Goal: Transaction & Acquisition: Register for event/course

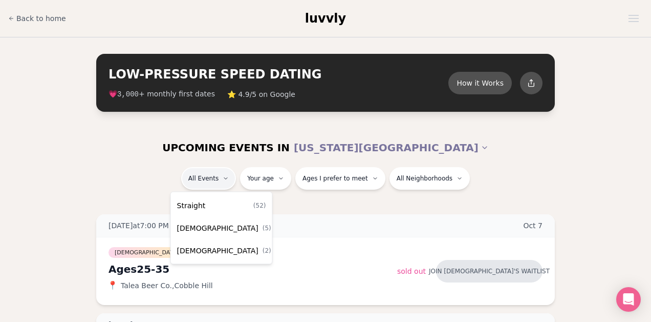
click at [221, 206] on div "Straight ( 52 )" at bounding box center [221, 205] width 97 height 23
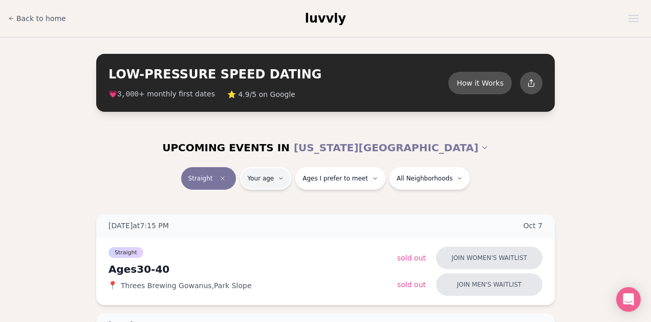
type input "**"
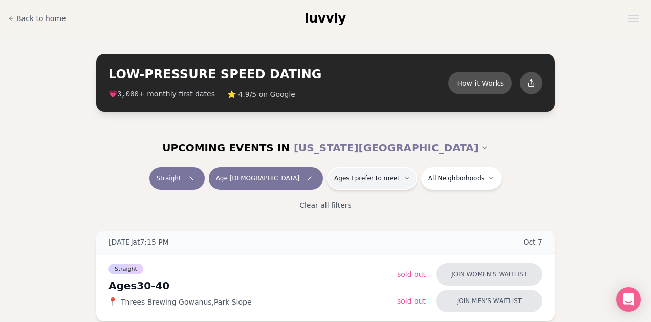
click at [335, 184] on button "Ages I prefer to meet" at bounding box center [372, 178] width 90 height 23
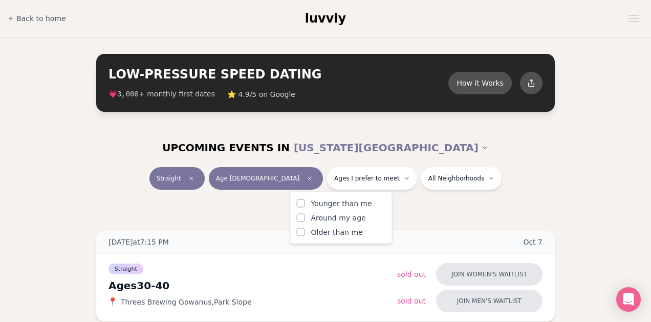
click at [301, 223] on div "Younger than me Around my age Older than me" at bounding box center [341, 217] width 89 height 39
click at [302, 215] on button "Around my age" at bounding box center [301, 218] width 8 height 8
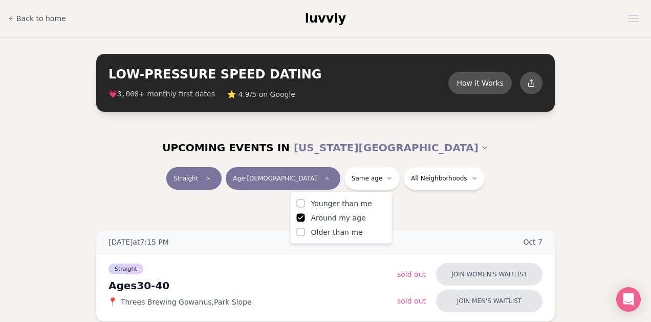
click at [302, 235] on button "Older than me" at bounding box center [301, 232] width 8 height 8
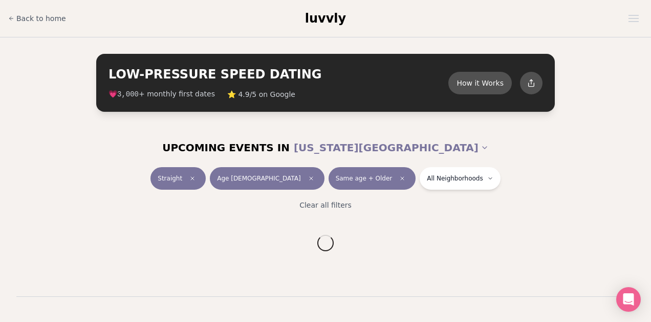
click at [449, 206] on div "Clear all filters" at bounding box center [325, 205] width 573 height 23
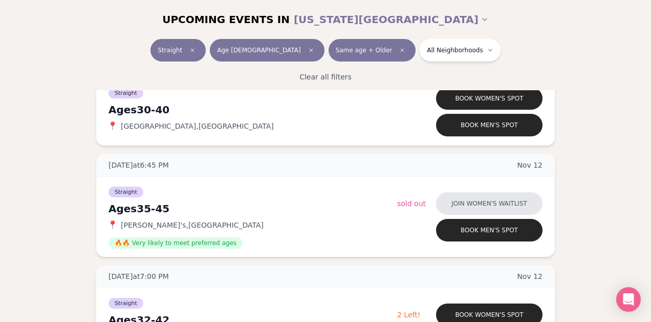
scroll to position [2167, 0]
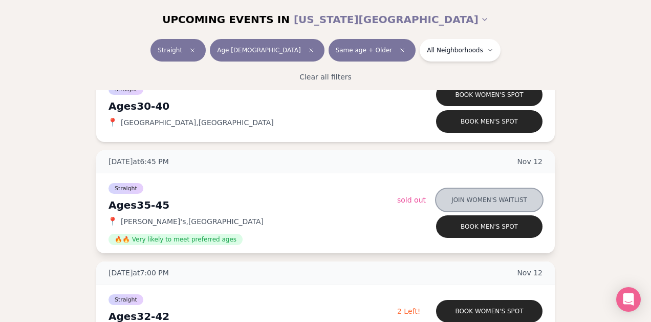
click at [475, 196] on button "Join women's waitlist" at bounding box center [489, 199] width 107 height 23
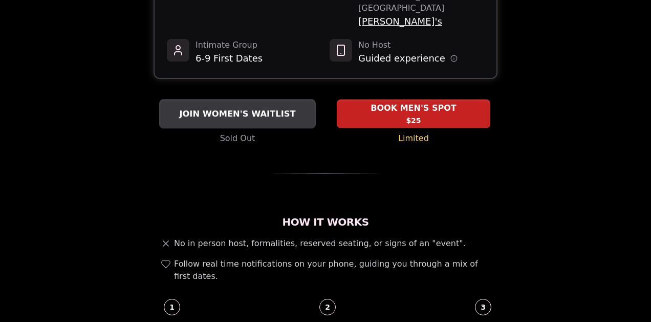
scroll to position [187, 0]
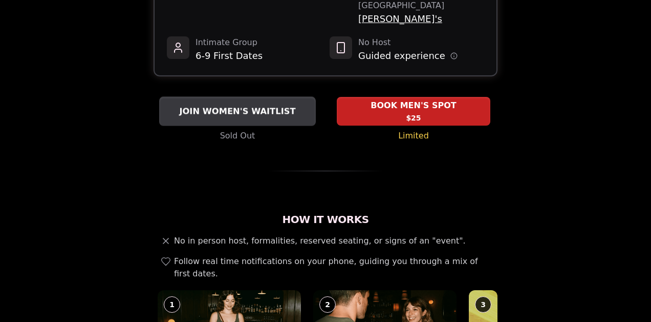
click at [227, 105] on span "JOIN WOMEN'S WAITLIST" at bounding box center [237, 111] width 120 height 12
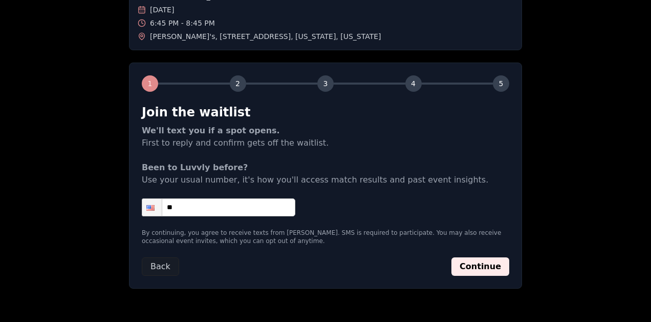
scroll to position [92, 0]
click at [223, 209] on input "**" at bounding box center [219, 207] width 154 height 18
click at [223, 201] on input "**" at bounding box center [219, 207] width 154 height 18
click at [223, 203] on input "**" at bounding box center [219, 207] width 154 height 18
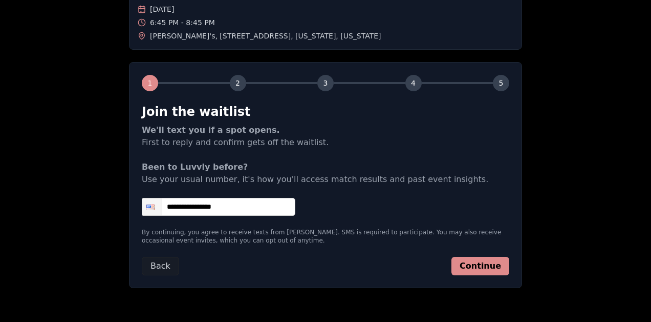
type input "**********"
click at [469, 268] on button "Continue" at bounding box center [481, 266] width 58 height 18
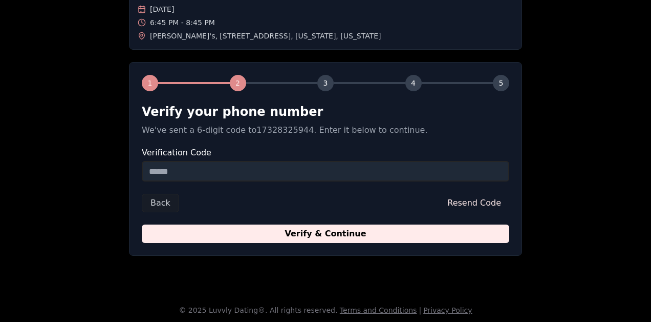
click at [253, 167] on input "Verification Code" at bounding box center [326, 171] width 368 height 20
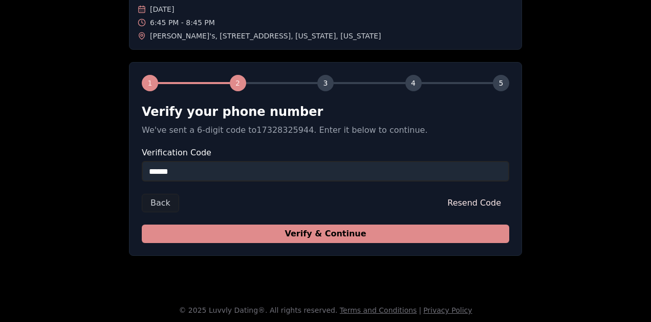
type input "******"
click at [271, 235] on button "Verify & Continue" at bounding box center [326, 233] width 368 height 18
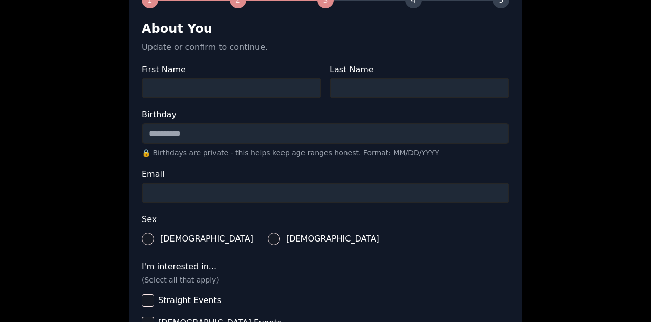
scroll to position [176, 0]
click at [211, 92] on input "First Name" at bounding box center [232, 87] width 180 height 20
type input "*******"
type input "*****"
type input "**********"
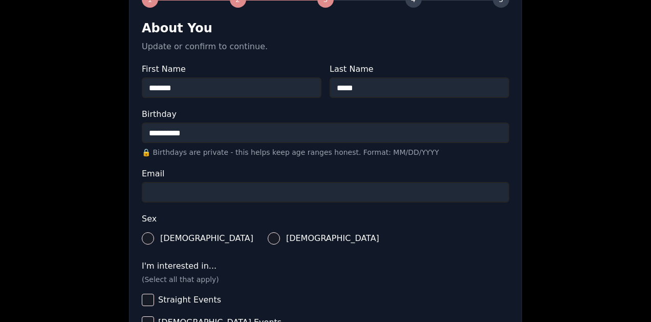
click at [196, 193] on input "Email" at bounding box center [326, 192] width 368 height 20
type input "**********"
click at [268, 235] on button "[DEMOGRAPHIC_DATA]" at bounding box center [274, 238] width 12 height 12
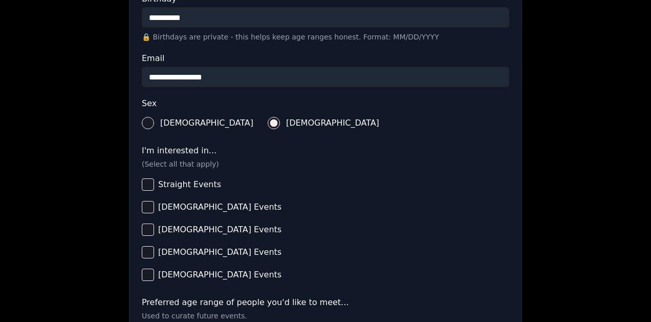
scroll to position [297, 0]
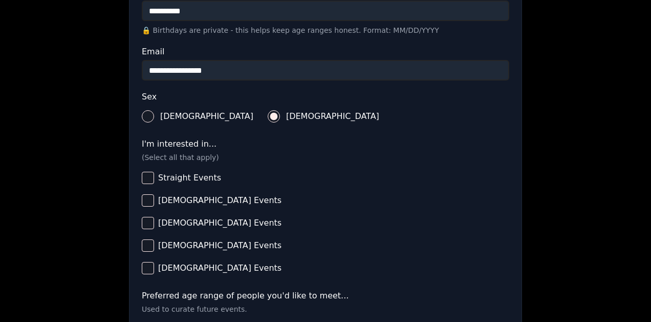
click at [145, 176] on button "Straight Events" at bounding box center [148, 178] width 12 height 12
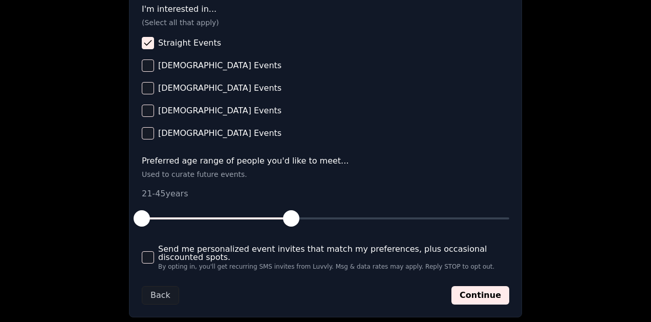
scroll to position [463, 0]
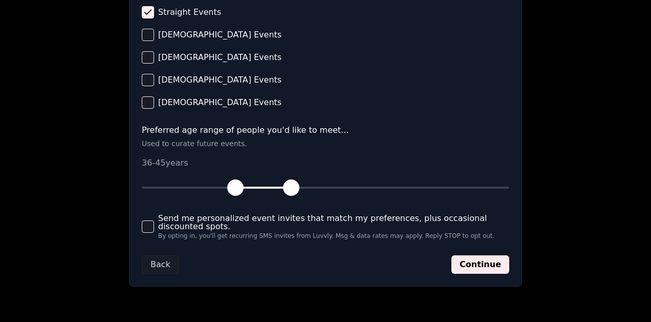
drag, startPoint x: 144, startPoint y: 189, endPoint x: 233, endPoint y: 191, distance: 89.6
click at [233, 191] on span "button" at bounding box center [235, 187] width 16 height 16
drag, startPoint x: 238, startPoint y: 184, endPoint x: 245, endPoint y: 184, distance: 7.7
click at [245, 184] on span "button" at bounding box center [248, 187] width 16 height 16
drag, startPoint x: 291, startPoint y: 187, endPoint x: 303, endPoint y: 188, distance: 11.8
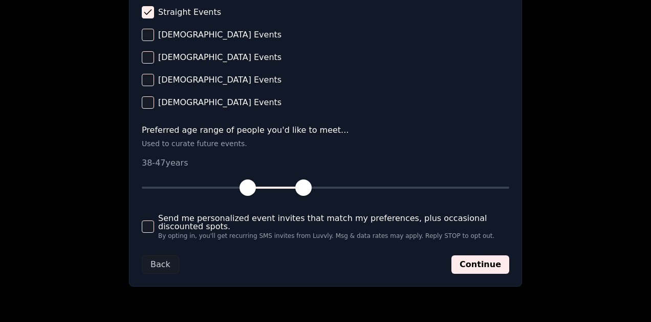
click at [303, 188] on span "button" at bounding box center [303, 187] width 16 height 16
click at [149, 225] on button "Send me personalized event invites that match my preferences, plus occasional d…" at bounding box center [148, 226] width 12 height 12
click at [150, 224] on button "Send me personalized event invites that match my preferences, plus occasional d…" at bounding box center [148, 226] width 12 height 12
click at [476, 264] on button "Continue" at bounding box center [481, 264] width 58 height 18
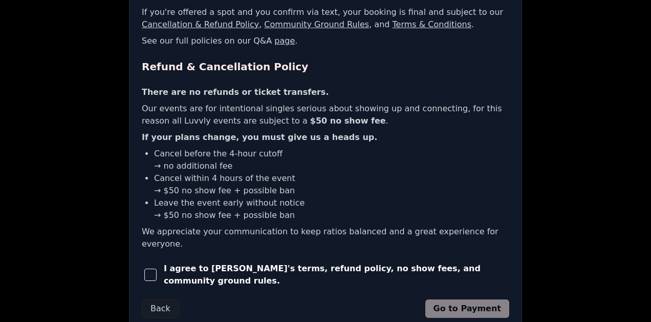
scroll to position [230, 0]
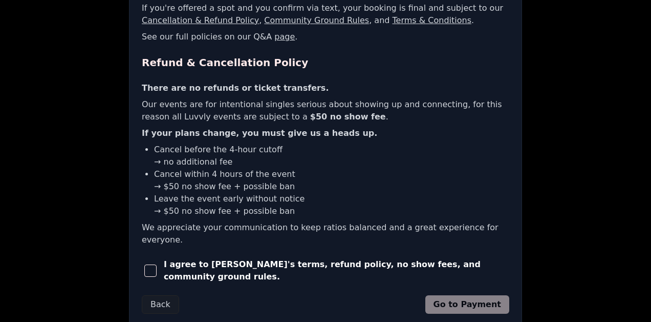
click at [157, 264] on span "button" at bounding box center [150, 270] width 12 height 12
click at [446, 295] on button "Go to Payment" at bounding box center [467, 304] width 84 height 18
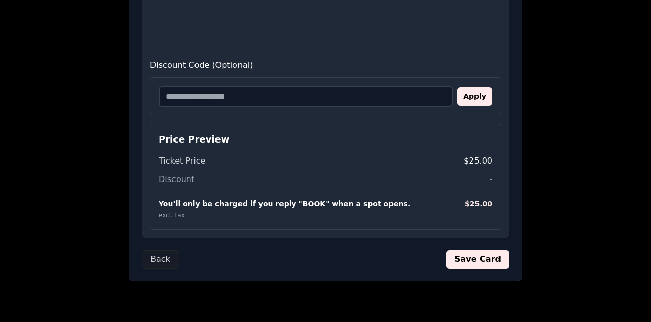
scroll to position [290, 0]
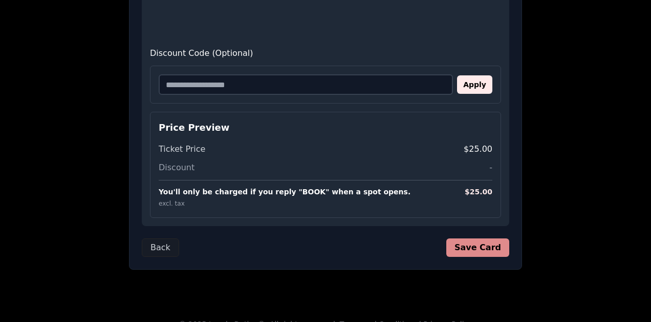
click at [471, 248] on button "Save Card" at bounding box center [477, 247] width 63 height 18
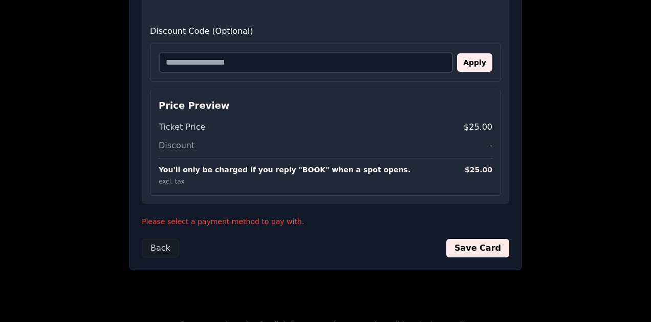
scroll to position [529, 0]
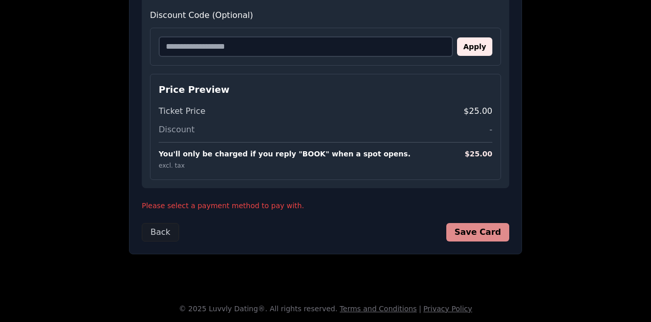
click at [483, 232] on button "Save Card" at bounding box center [477, 232] width 63 height 18
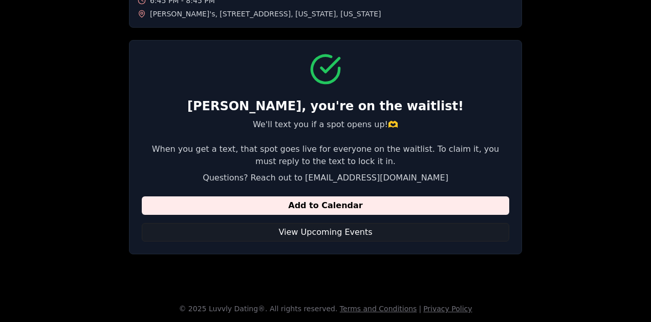
scroll to position [114, 0]
click at [317, 234] on button "View Upcoming Events" at bounding box center [326, 232] width 368 height 18
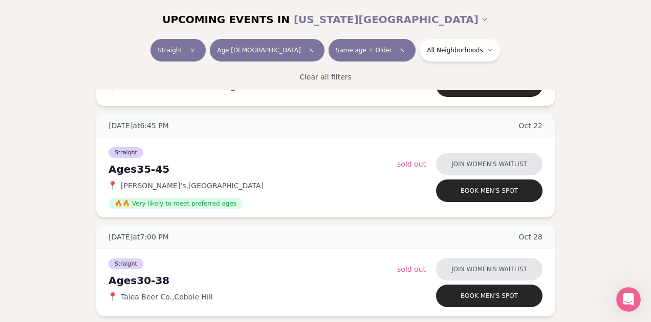
scroll to position [1363, 0]
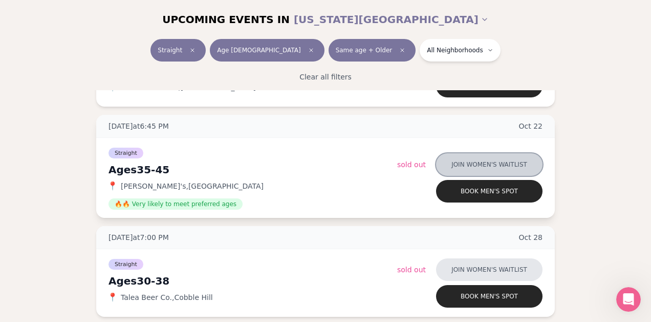
click at [448, 165] on button "Join women's waitlist" at bounding box center [489, 164] width 107 height 23
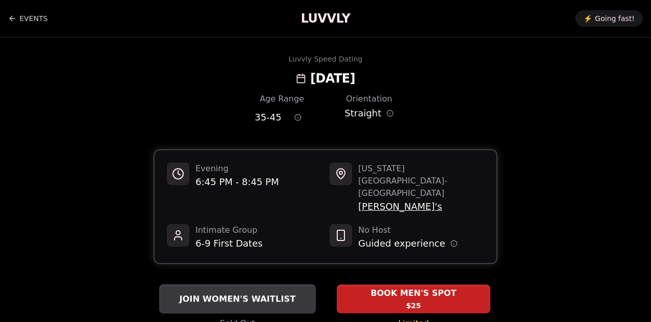
click at [240, 292] on span "JOIN WOMEN'S WAITLIST" at bounding box center [237, 298] width 120 height 12
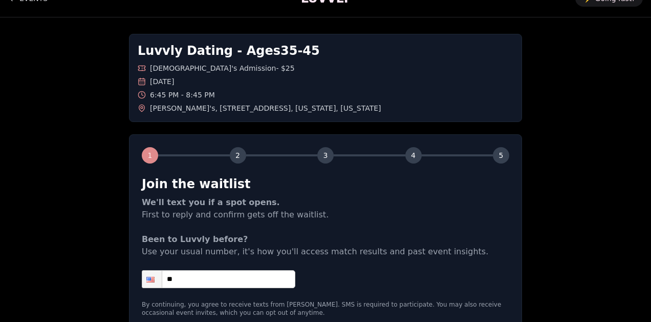
scroll to position [35, 0]
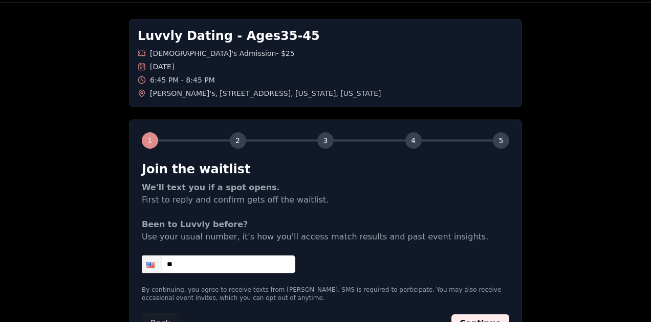
click at [231, 260] on input "**" at bounding box center [219, 264] width 154 height 18
click at [231, 266] on input "**" at bounding box center [219, 264] width 154 height 18
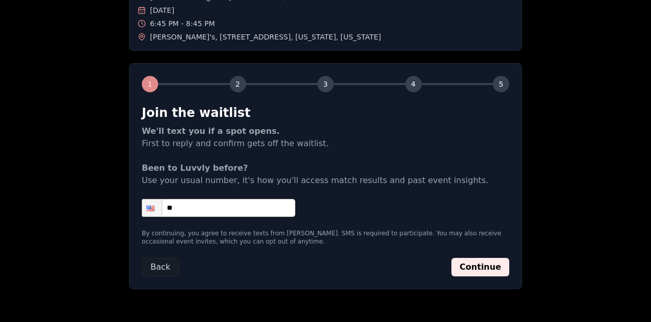
scroll to position [91, 0]
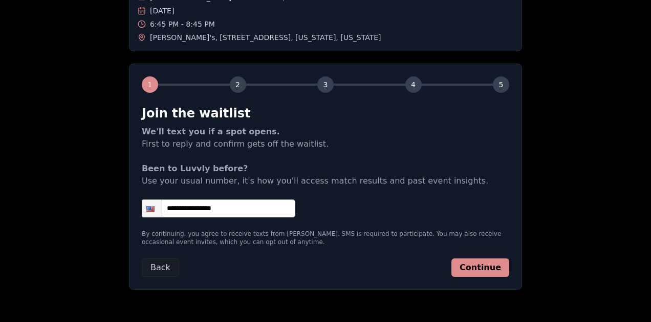
type input "**********"
click at [467, 274] on button "Continue" at bounding box center [481, 267] width 58 height 18
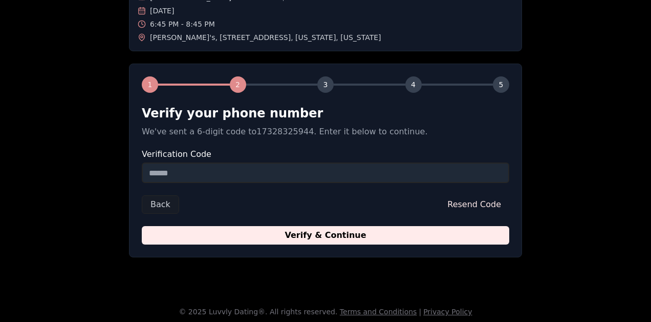
click at [304, 172] on input "Verification Code" at bounding box center [326, 172] width 368 height 20
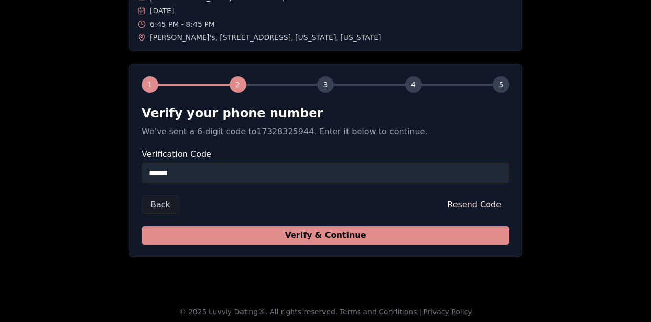
type input "******"
click at [358, 239] on button "Verify & Continue" at bounding box center [326, 235] width 368 height 18
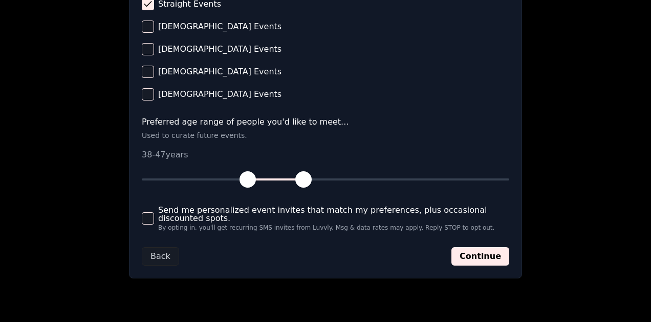
scroll to position [474, 0]
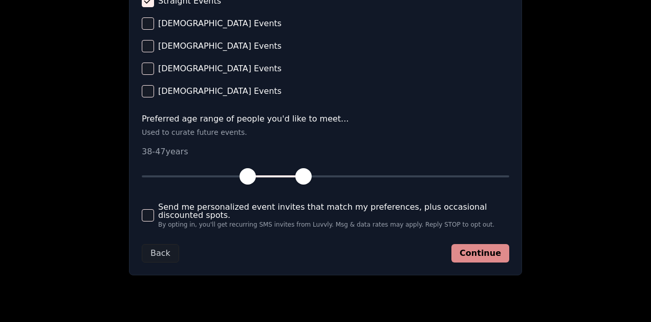
click at [466, 253] on button "Continue" at bounding box center [481, 253] width 58 height 18
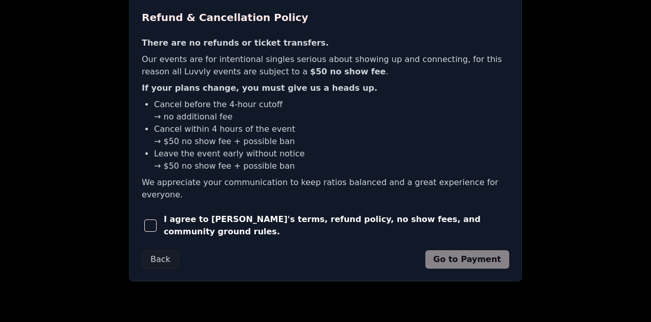
scroll to position [276, 0]
click at [156, 219] on span "button" at bounding box center [150, 225] width 12 height 12
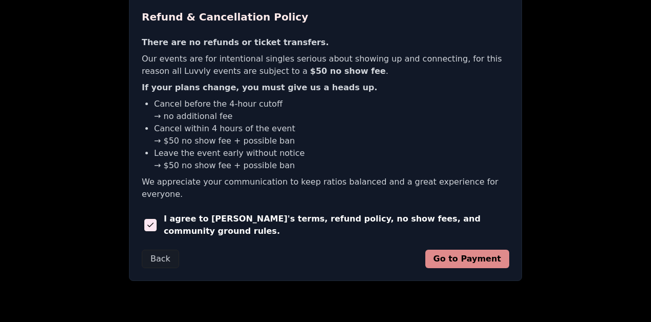
click at [450, 249] on button "Go to Payment" at bounding box center [467, 258] width 84 height 18
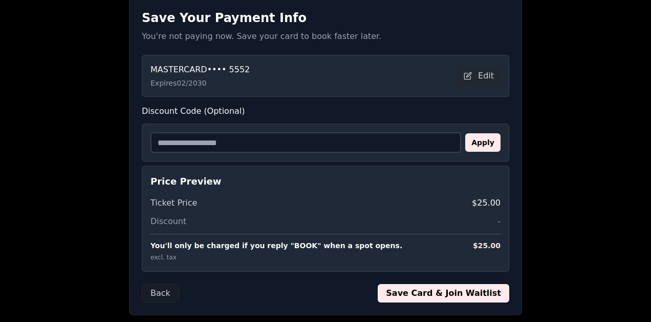
scroll to position [189, 0]
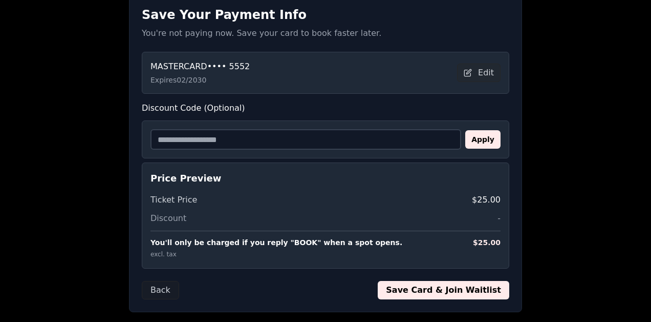
click at [428, 295] on button "Save Card & Join Waitlist" at bounding box center [444, 290] width 132 height 18
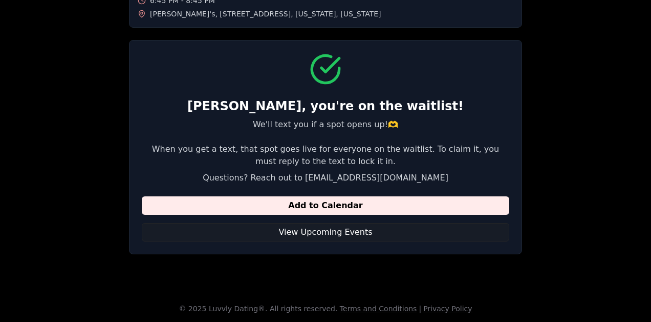
scroll to position [0, 0]
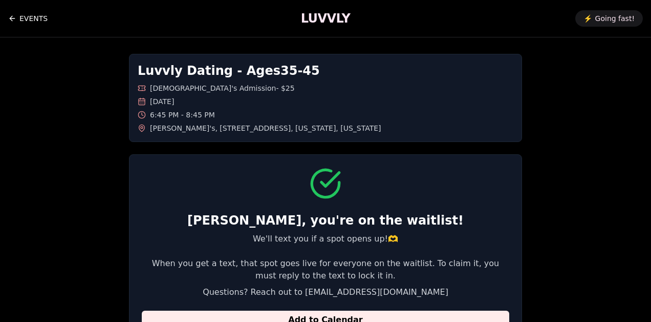
click at [32, 15] on link "EVENTS" at bounding box center [27, 18] width 39 height 20
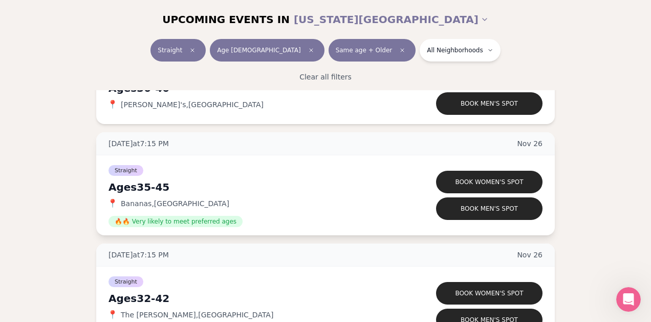
scroll to position [3247, 0]
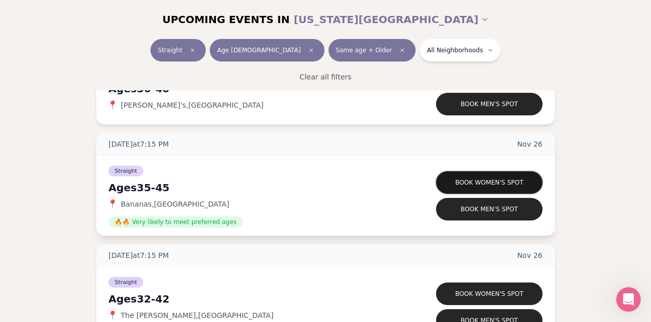
click at [481, 178] on button "Book women's spot" at bounding box center [489, 182] width 107 height 23
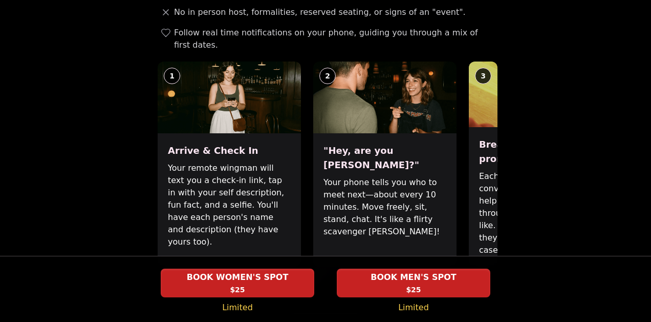
scroll to position [416, 0]
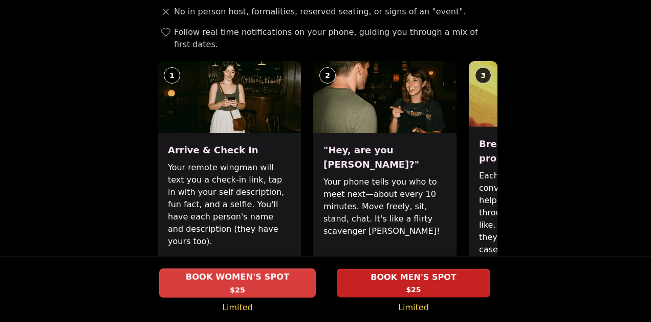
click at [238, 278] on span "BOOK WOMEN'S SPOT" at bounding box center [238, 277] width 108 height 12
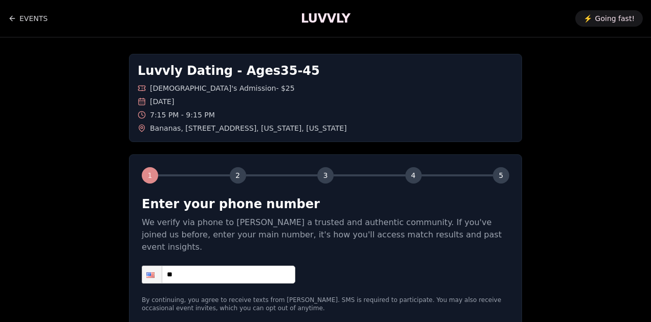
click at [231, 265] on input "**" at bounding box center [219, 274] width 154 height 18
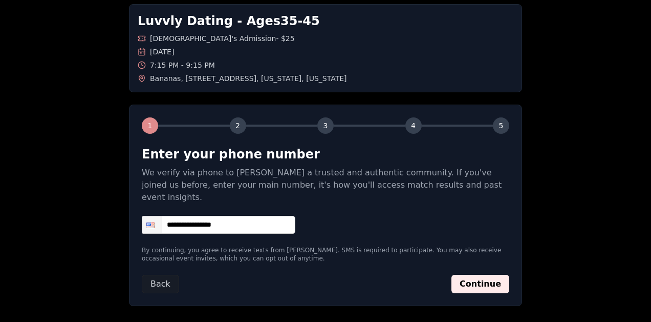
scroll to position [89, 0]
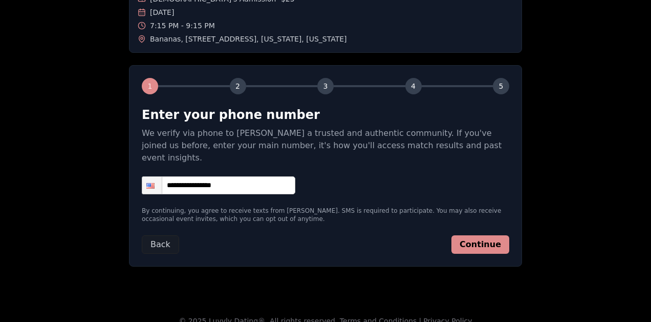
type input "**********"
click at [470, 235] on button "Continue" at bounding box center [481, 244] width 58 height 18
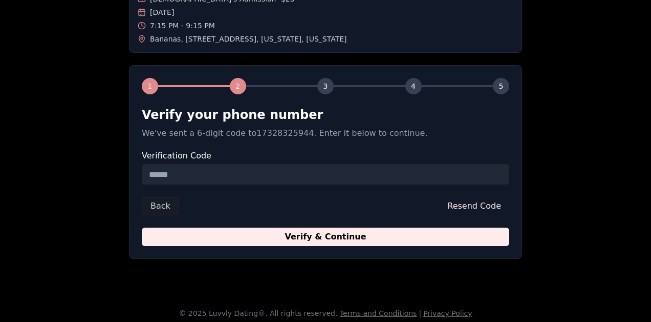
click at [240, 180] on input "Verification Code" at bounding box center [326, 174] width 368 height 20
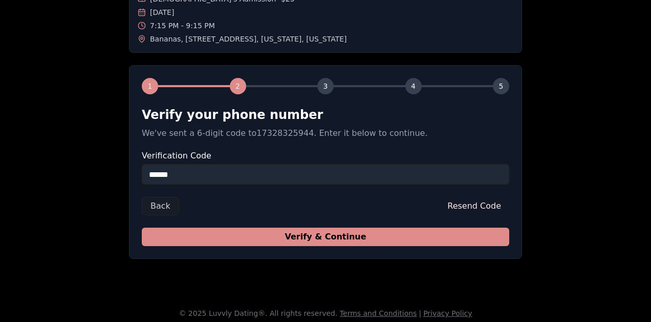
type input "******"
click at [279, 235] on button "Verify & Continue" at bounding box center [326, 236] width 368 height 18
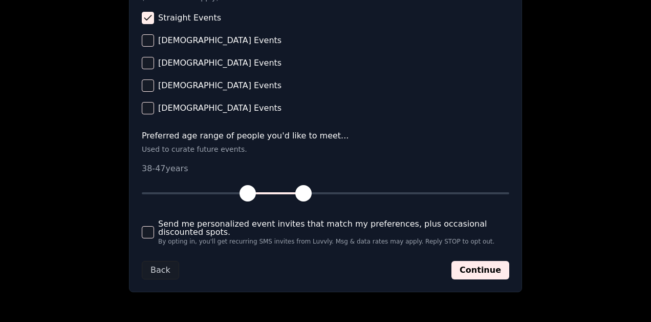
scroll to position [495, 0]
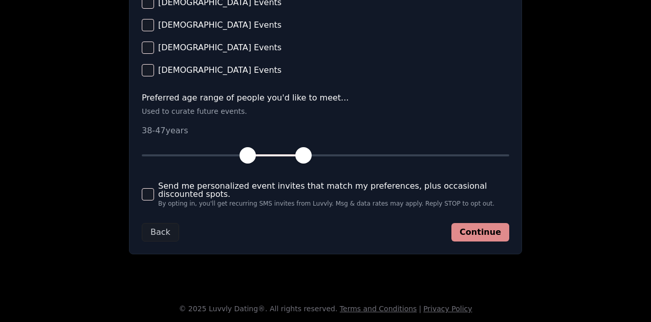
click at [495, 233] on button "Continue" at bounding box center [481, 232] width 58 height 18
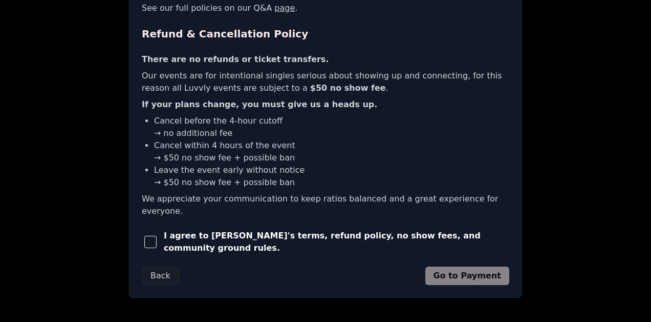
scroll to position [271, 0]
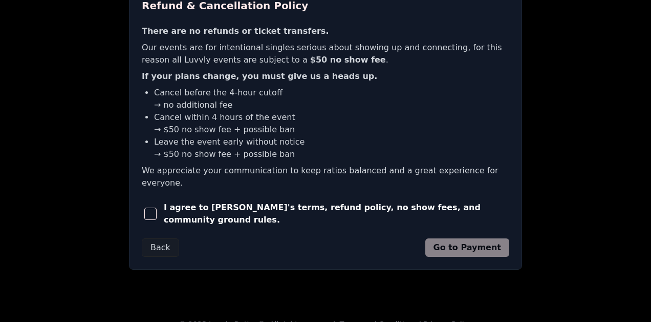
click at [160, 202] on button "button" at bounding box center [151, 213] width 18 height 23
click at [457, 238] on button "Go to Payment" at bounding box center [467, 247] width 84 height 18
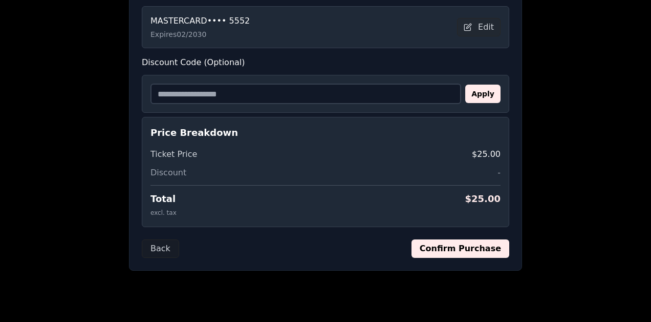
scroll to position [241, 0]
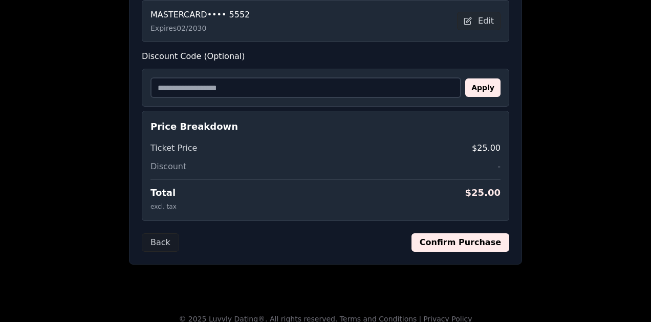
click at [438, 243] on button "Confirm Purchase" at bounding box center [461, 242] width 98 height 18
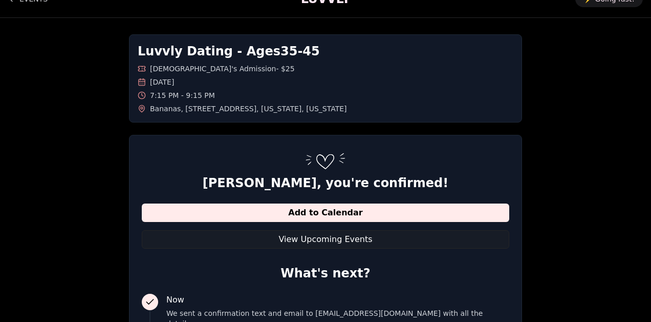
scroll to position [0, 0]
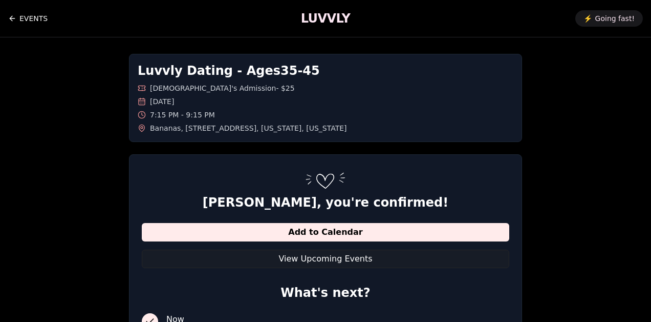
click at [17, 17] on link "EVENTS" at bounding box center [27, 18] width 39 height 20
